Goal: Navigation & Orientation: Find specific page/section

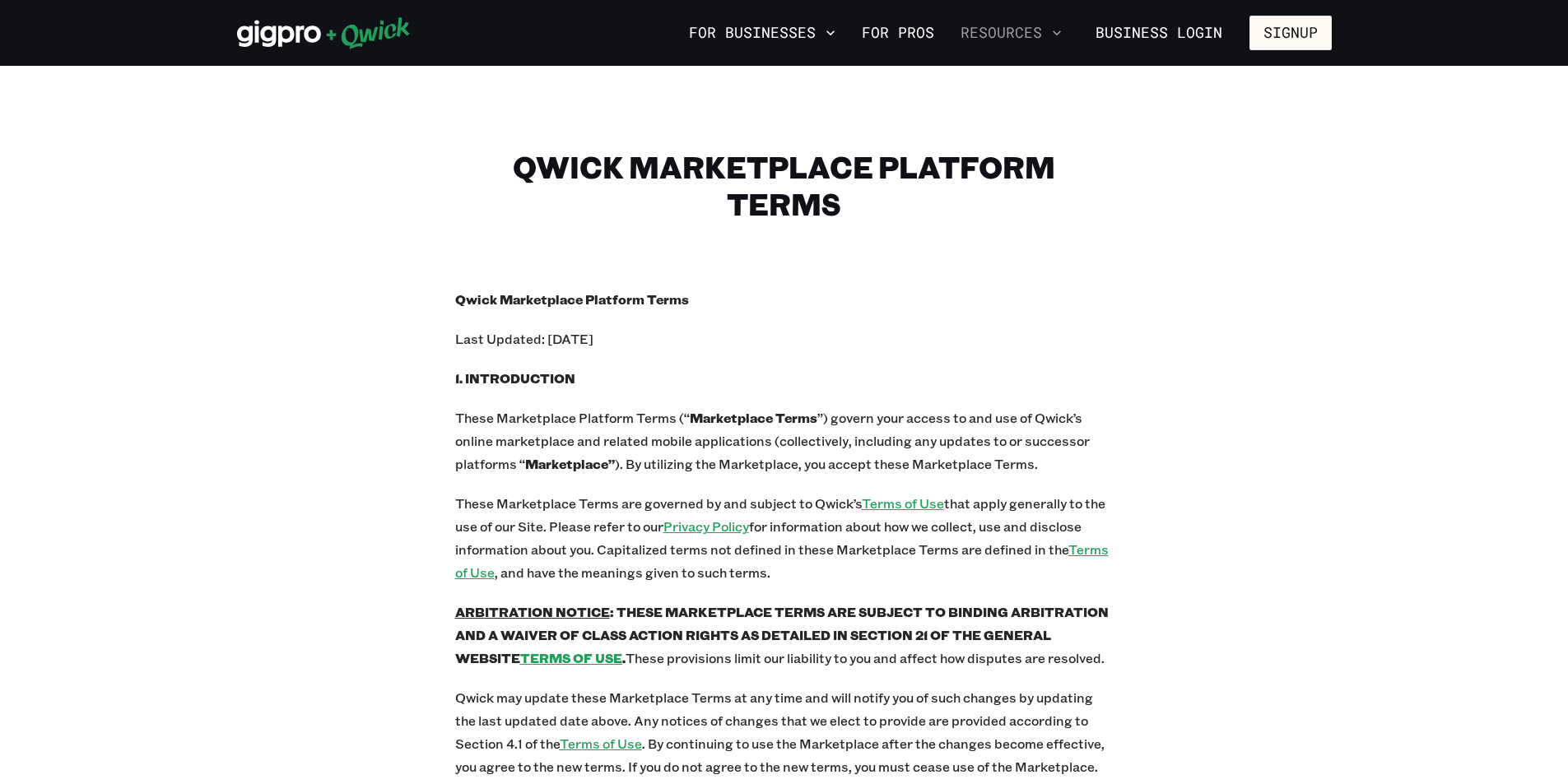
click at [1038, 32] on button "Resources" at bounding box center [1010, 33] width 114 height 28
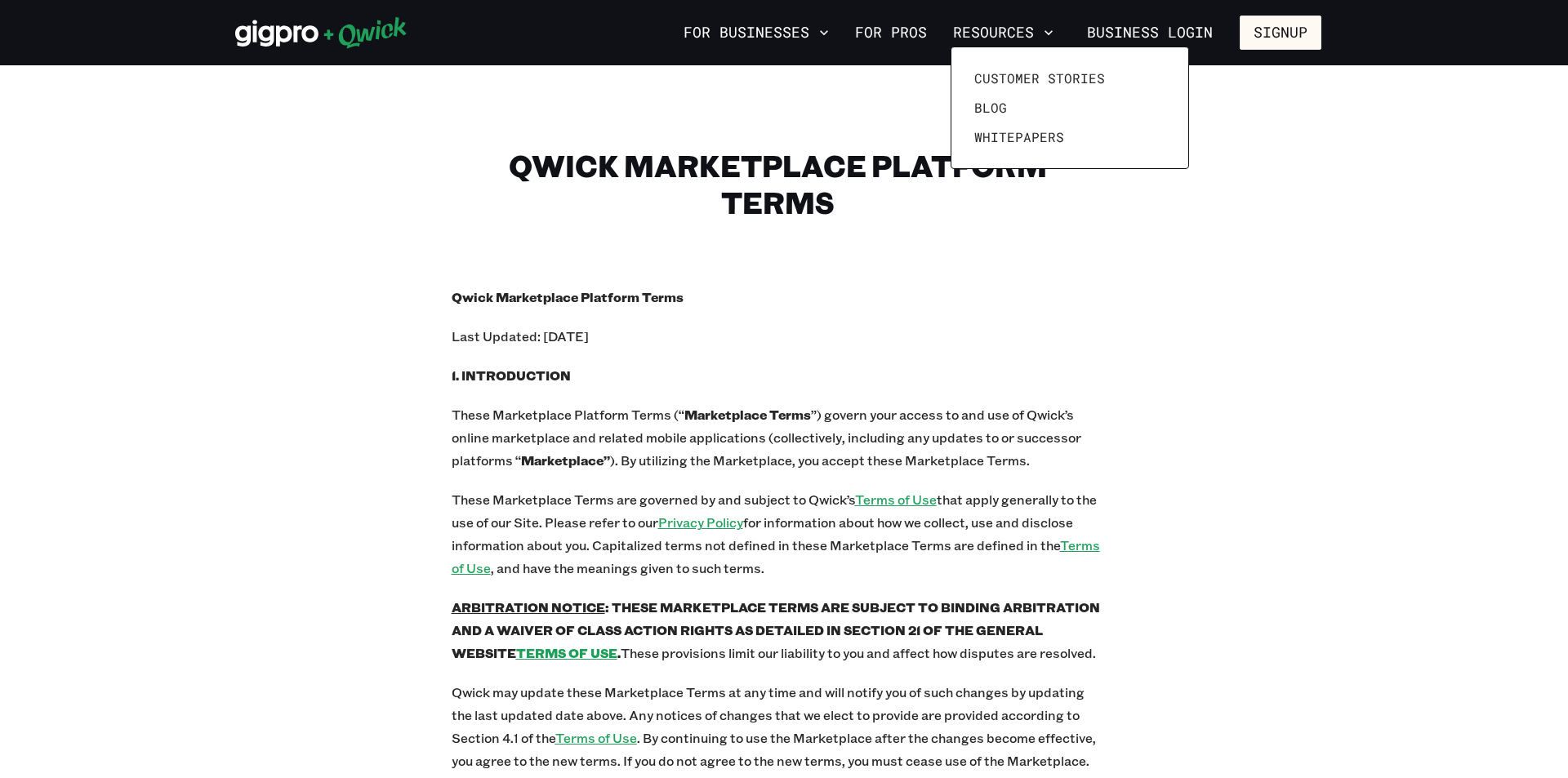
click at [901, 37] on div at bounding box center [784, 389] width 1568 height 778
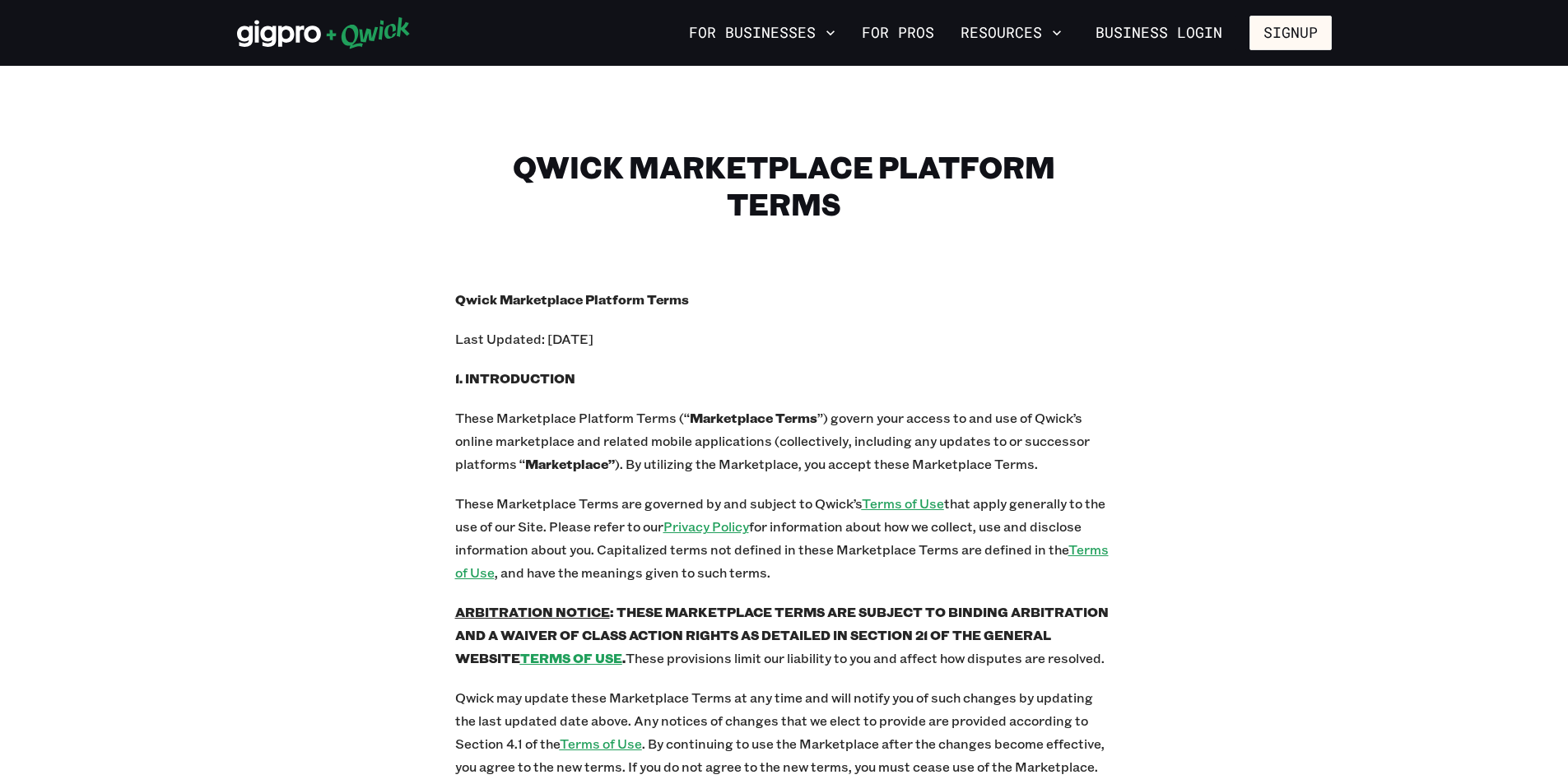
click at [847, 40] on nav "For Businesses For Pros Resources Business Login Signup" at bounding box center [1007, 33] width 649 height 35
click at [830, 36] on icon "button" at bounding box center [830, 33] width 17 height 17
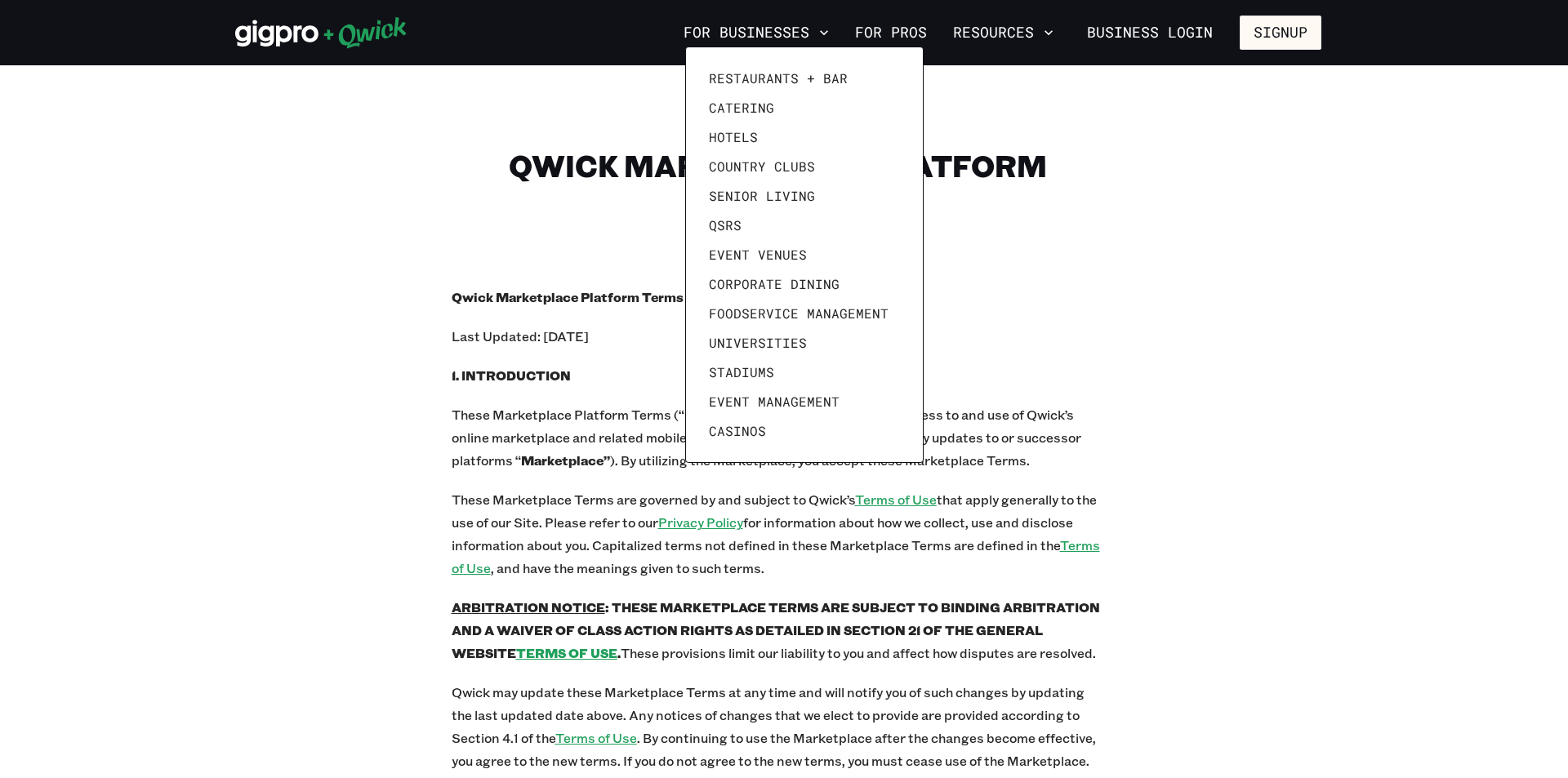
click at [1144, 335] on div at bounding box center [784, 389] width 1568 height 778
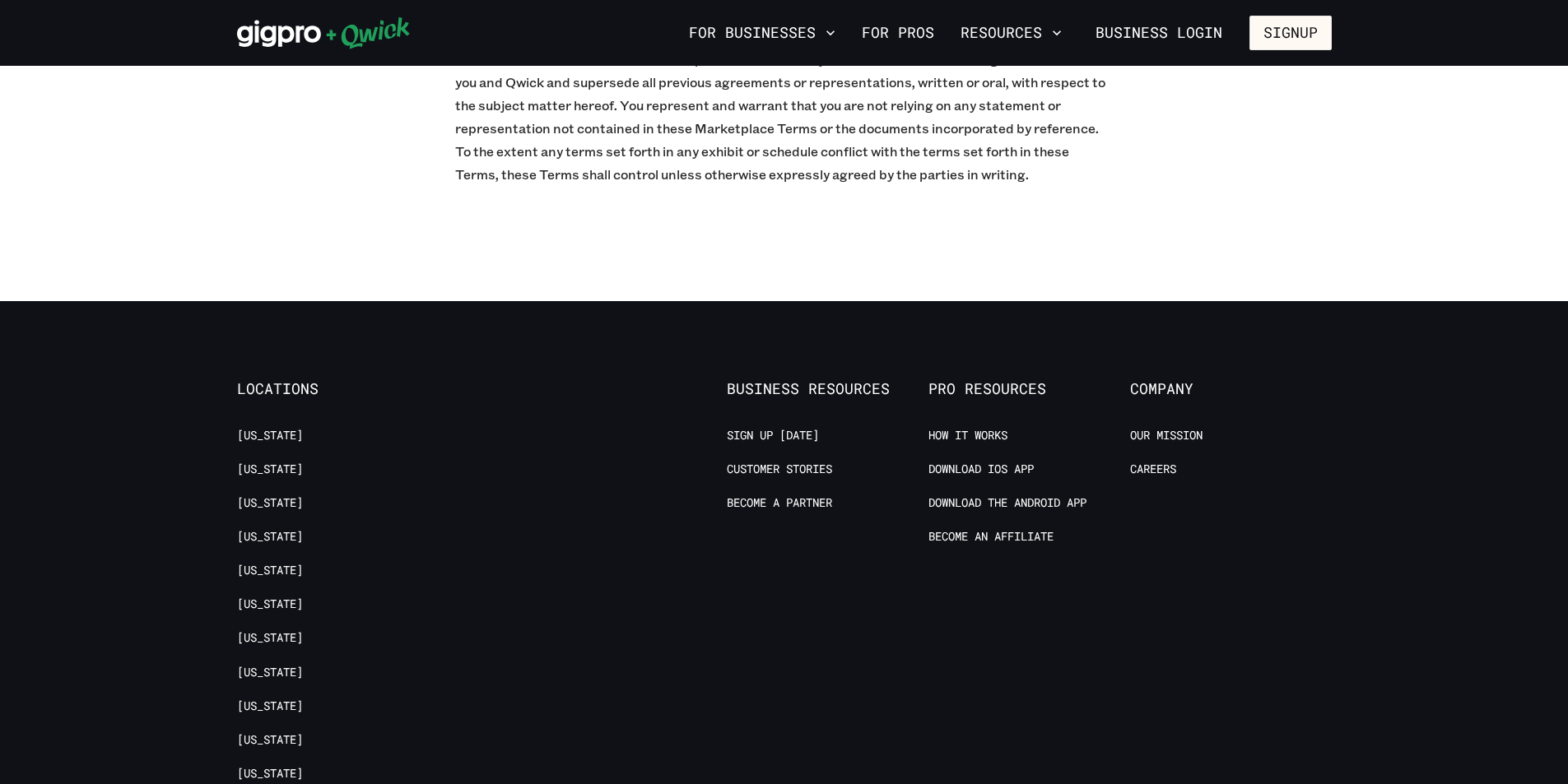
scroll to position [7399, 0]
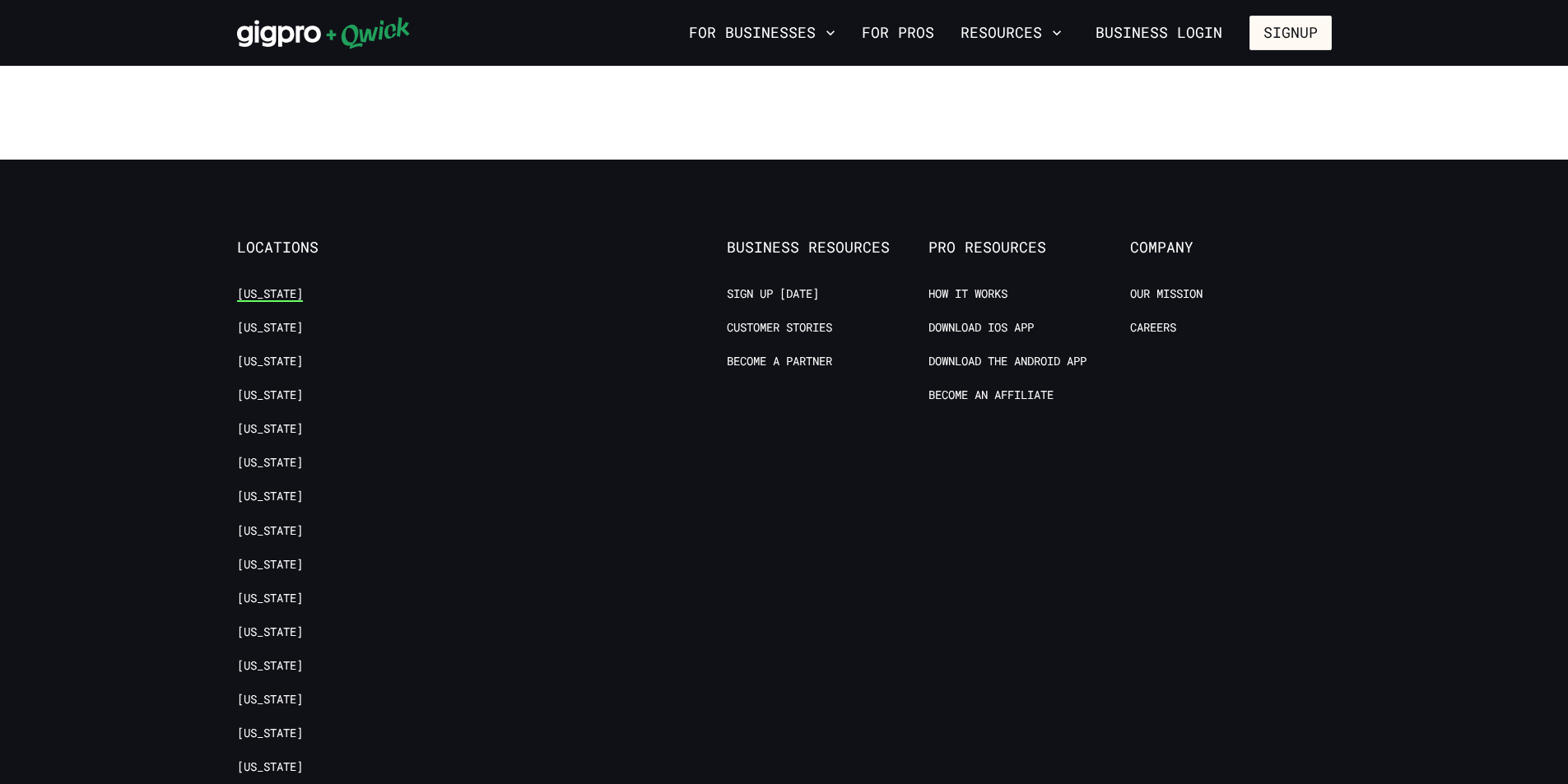
click at [261, 286] on link "[US_STATE]" at bounding box center [270, 294] width 66 height 16
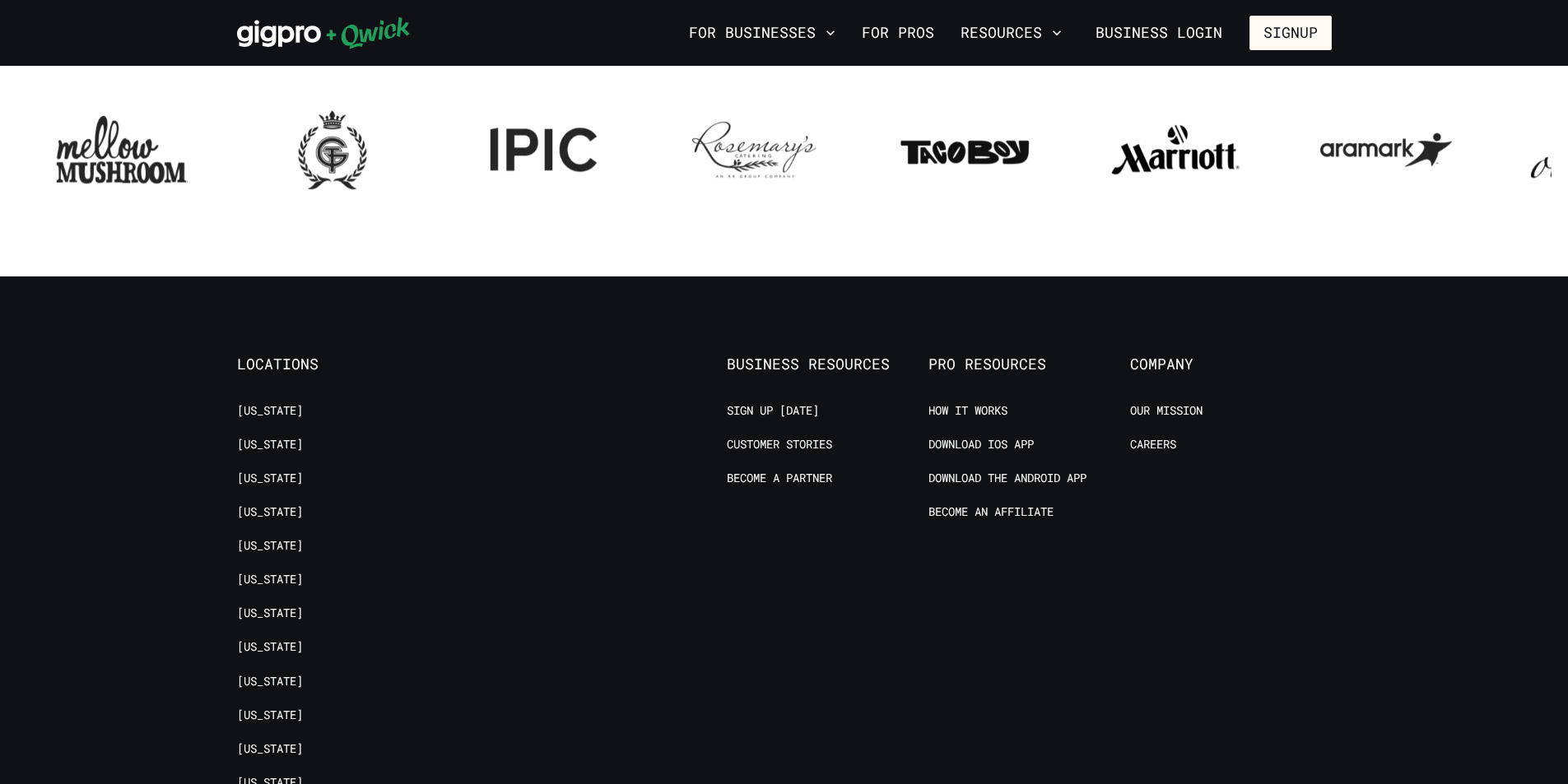
scroll to position [1645, 0]
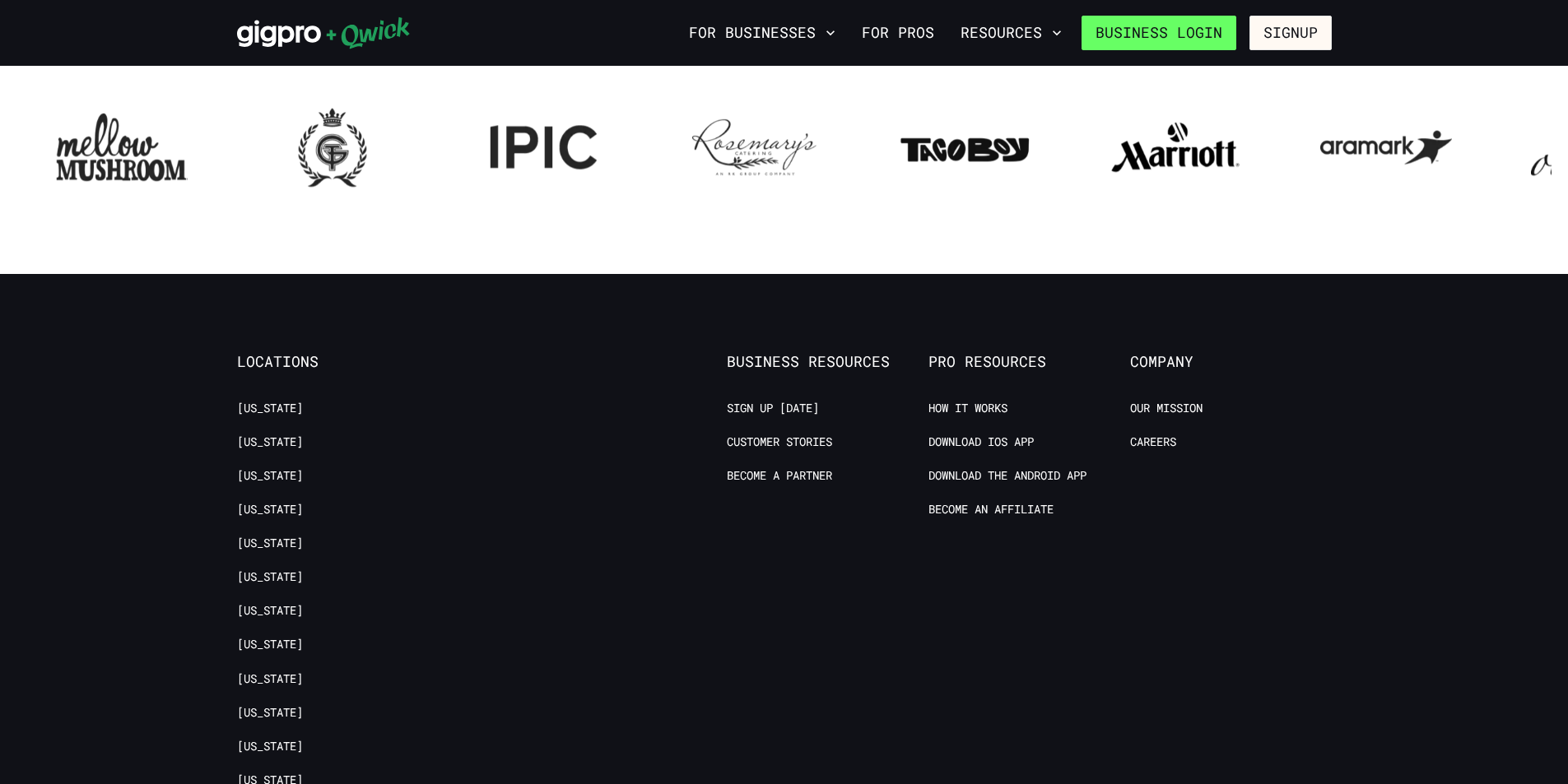
click at [1139, 26] on link "Business Login" at bounding box center [1158, 33] width 155 height 35
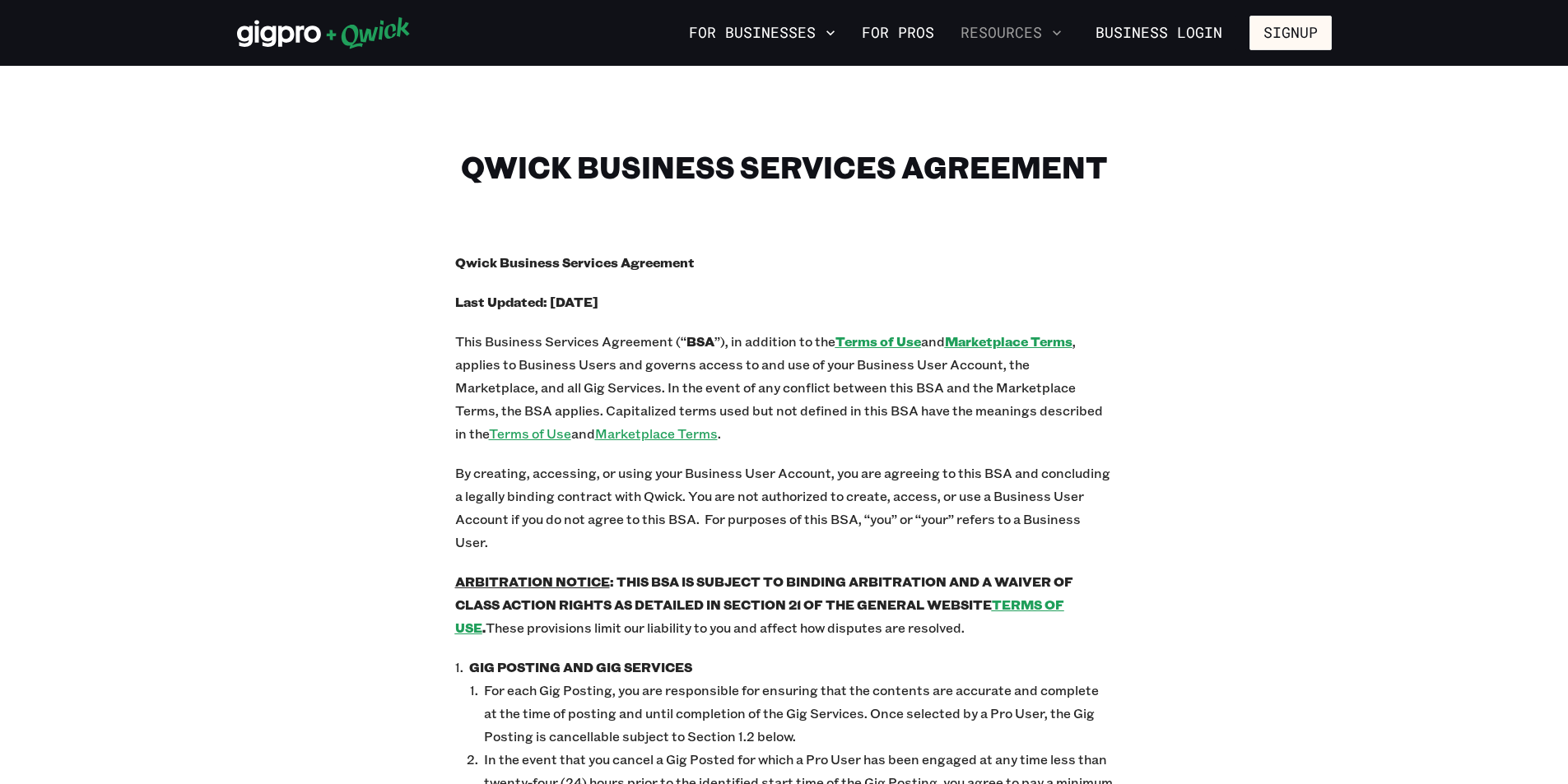
click at [1034, 27] on button "Resources" at bounding box center [1010, 33] width 114 height 28
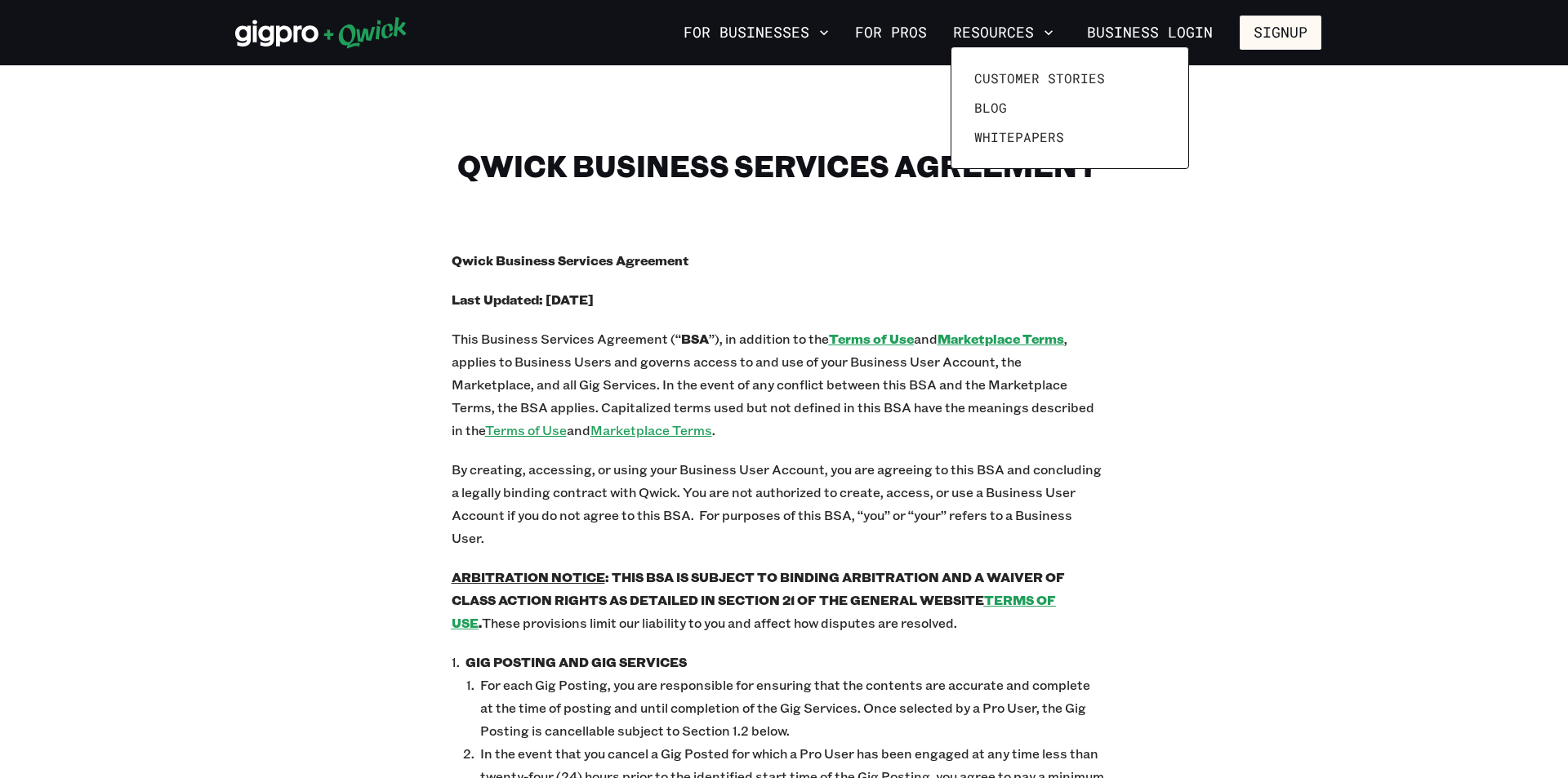
drag, startPoint x: 902, startPoint y: 103, endPoint x: 892, endPoint y: 107, distance: 10.8
click at [892, 107] on div at bounding box center [784, 389] width 1568 height 778
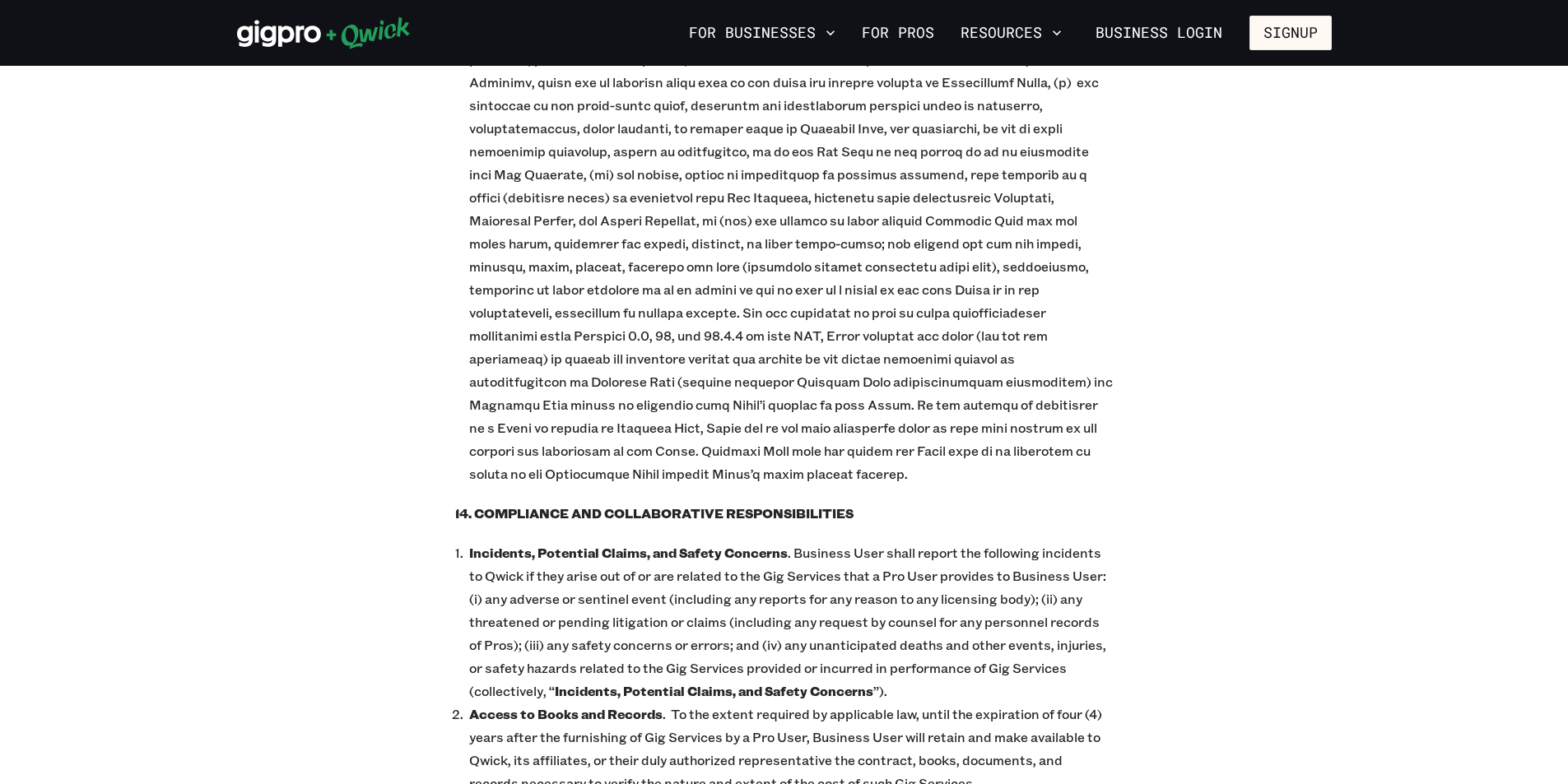
scroll to position [7074, 0]
